Goal: Information Seeking & Learning: Learn about a topic

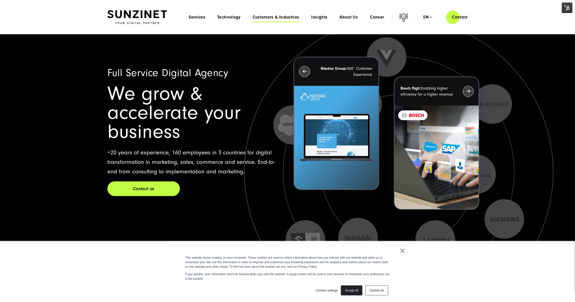
click at [271, 19] on span "Customers & Industries" at bounding box center [276, 17] width 47 height 5
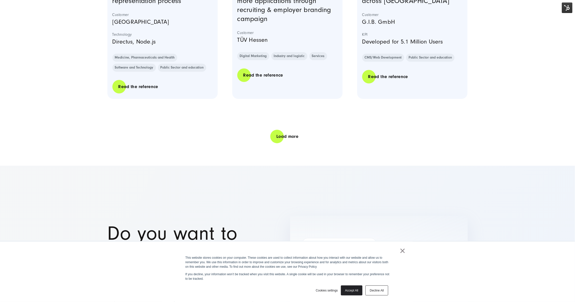
scroll to position [1057, 0]
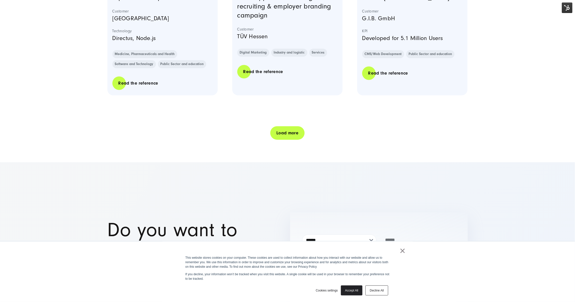
click at [283, 135] on link "Load more" at bounding box center [287, 133] width 34 height 14
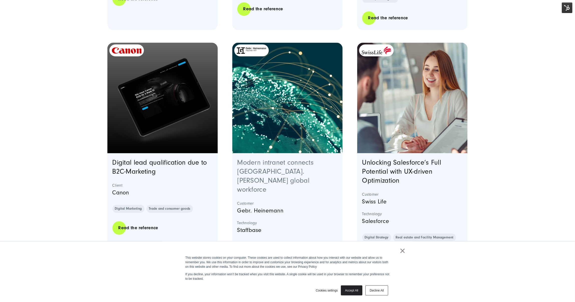
scroll to position [1891, 0]
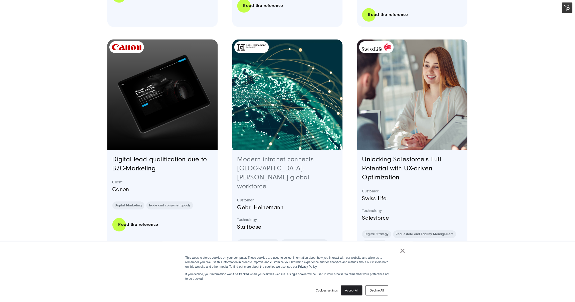
click at [281, 168] on link "Modern intranet connects Gebr. Heinemann's global workforce" at bounding box center [275, 172] width 77 height 35
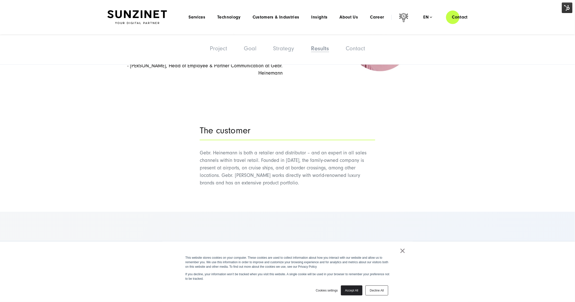
scroll to position [1668, 0]
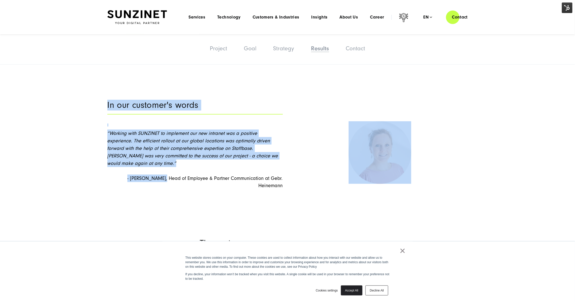
drag, startPoint x: 144, startPoint y: 163, endPoint x: 289, endPoint y: 166, distance: 145.2
click at [290, 166] on div "In our customer's words “Working with SUNZINET to implement our new intranet wa…" at bounding box center [287, 145] width 360 height 103
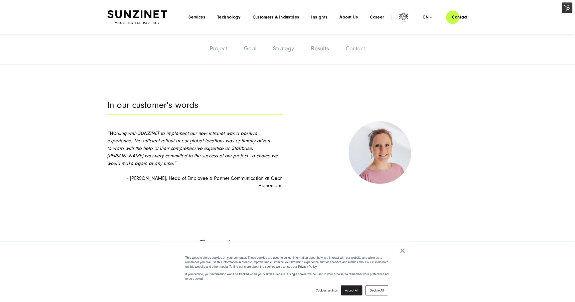
click at [251, 184] on section "In our customer's words “Working with SUNZINET to implement our new intranet wa…" at bounding box center [287, 145] width 575 height 138
drag, startPoint x: 402, startPoint y: 250, endPoint x: 399, endPoint y: 249, distance: 2.9
click at [402, 250] on link "×" at bounding box center [403, 251] width 6 height 5
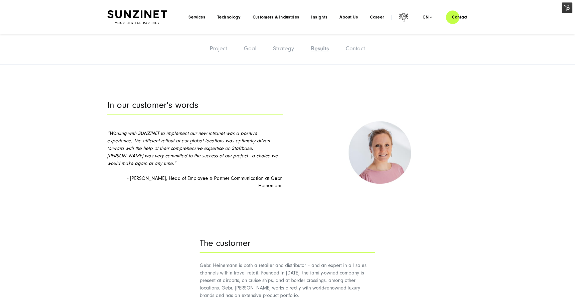
click at [569, 8] on img at bounding box center [567, 8] width 11 height 11
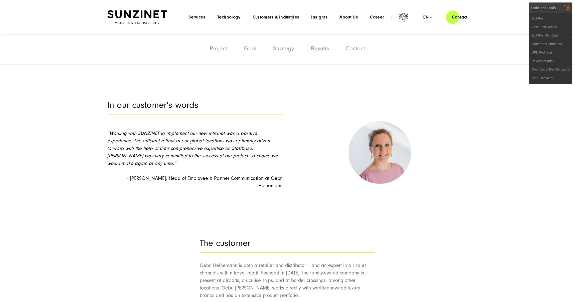
click at [480, 141] on section "In our customer's words “Working with SUNZINET to implement our new intranet wa…" at bounding box center [287, 145] width 575 height 138
